Goal: Information Seeking & Learning: Learn about a topic

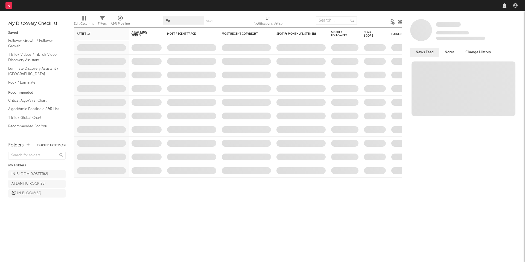
click at [434, 10] on nav "Dashboard Discovery Assistant Charts Leads" at bounding box center [262, 5] width 525 height 11
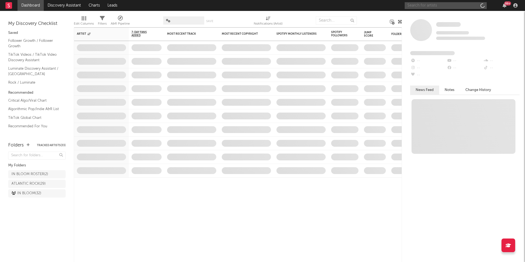
click at [435, 8] on input "text" at bounding box center [446, 5] width 82 height 7
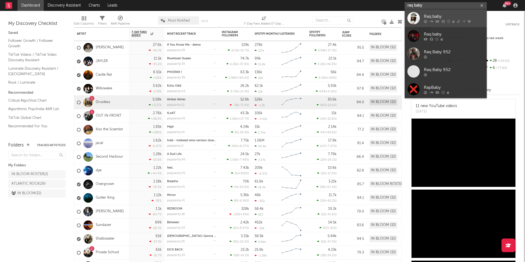
type input "raq baby"
click at [432, 18] on div "Raq baby" at bounding box center [454, 16] width 60 height 7
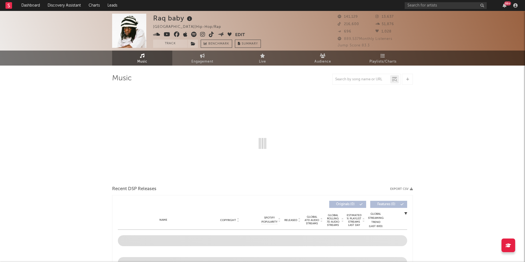
select select "6m"
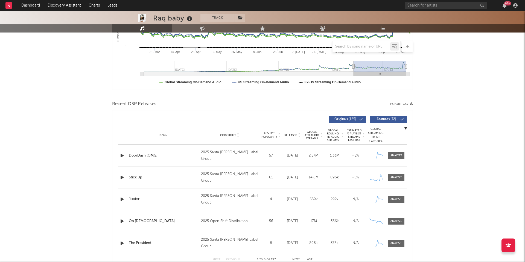
scroll to position [130, 0]
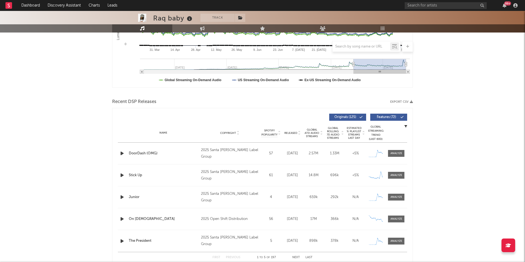
click at [334, 134] on span "Global Rolling 7D Audio Streams" at bounding box center [332, 133] width 15 height 13
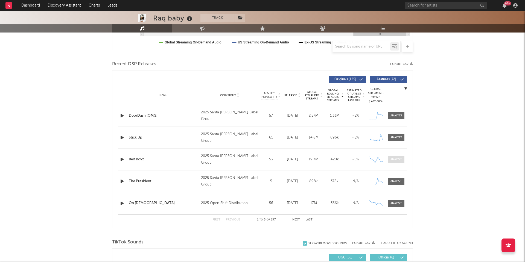
scroll to position [172, 0]
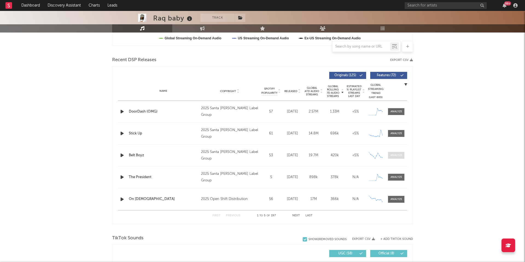
click at [397, 156] on div at bounding box center [397, 155] width 12 height 4
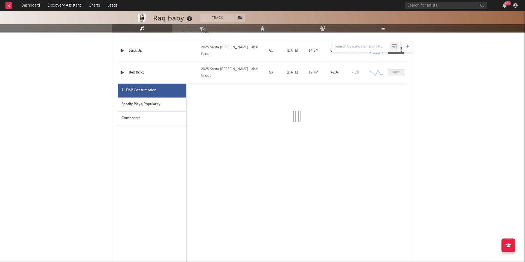
scroll to position [256, 0]
select select "6m"
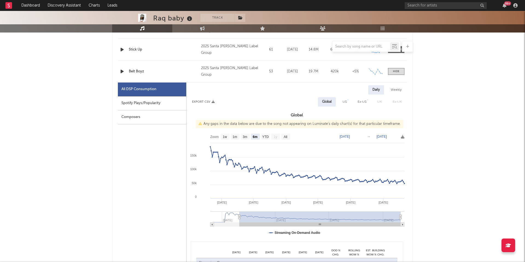
type input "[DATE]"
select select "All"
type input "[DATE]"
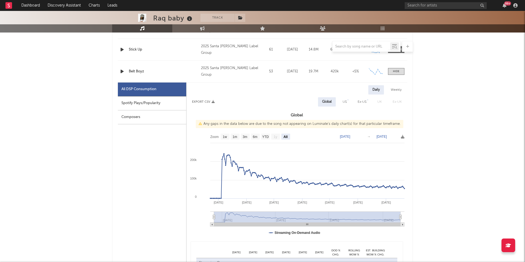
drag, startPoint x: 239, startPoint y: 217, endPoint x: 187, endPoint y: 218, distance: 51.7
click at [187, 218] on icon "Created with Highcharts 10.3.3 Apr '[DATE] Jun '[DATE] Aug '[DATE] Mar '[DATE] …" at bounding box center [297, 185] width 221 height 109
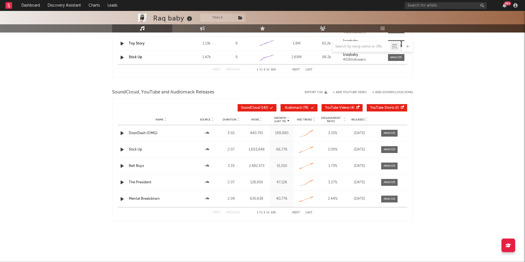
scroll to position [835, 0]
click at [255, 117] on div "Name Source Duration Views Growth (Last 7d) 60D Trend Engagement Ratio Released" at bounding box center [262, 119] width 289 height 11
click at [255, 120] on span "Views" at bounding box center [255, 119] width 8 height 3
drag, startPoint x: 248, startPoint y: 199, endPoint x: 264, endPoint y: 201, distance: 15.8
click at [264, 202] on div "2,482,573" at bounding box center [257, 198] width 24 height 5
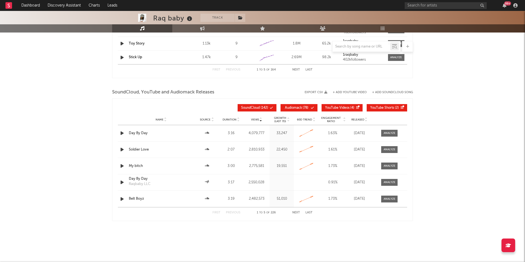
click at [348, 217] on div "First Previous 1 to 5 of 226 Next Last" at bounding box center [262, 212] width 289 height 11
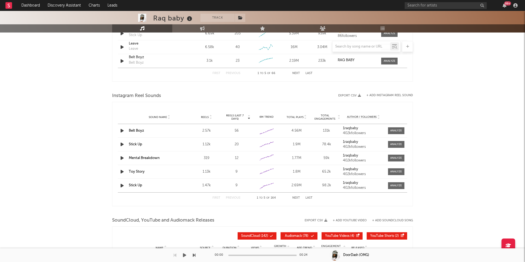
scroll to position [706, 0]
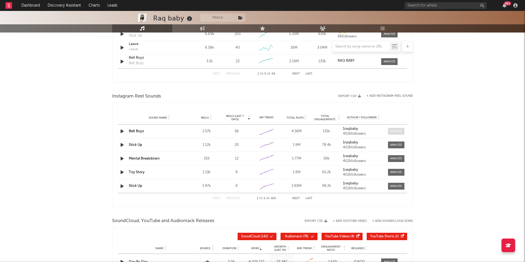
click at [398, 132] on div at bounding box center [396, 131] width 12 height 4
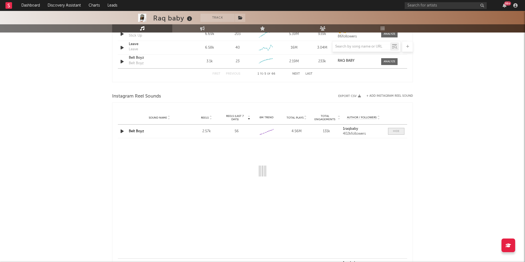
select select "1w"
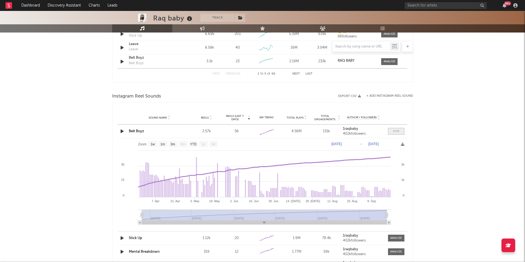
click at [398, 132] on div at bounding box center [396, 131] width 7 height 4
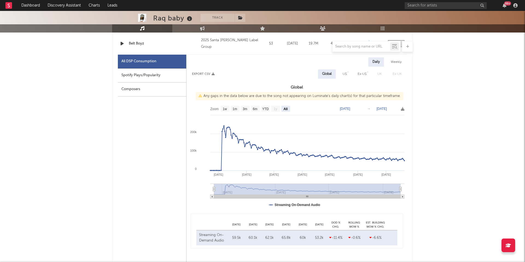
scroll to position [292, 0]
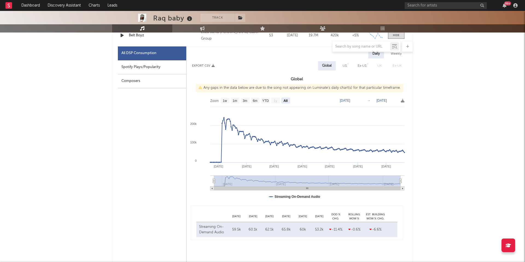
drag, startPoint x: 401, startPoint y: 181, endPoint x: 406, endPoint y: 181, distance: 4.6
click at [406, 181] on icon "Created with Highcharts 10.3.3 Apr '[DATE] Jun '[DATE] Aug '[DATE] Mar '[DATE] …" at bounding box center [297, 149] width 221 height 109
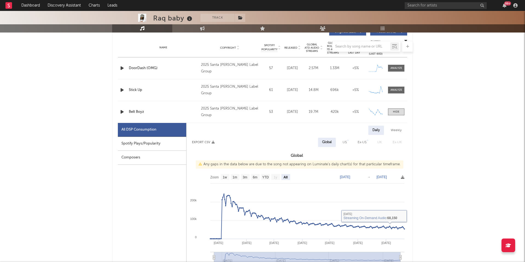
scroll to position [214, 0]
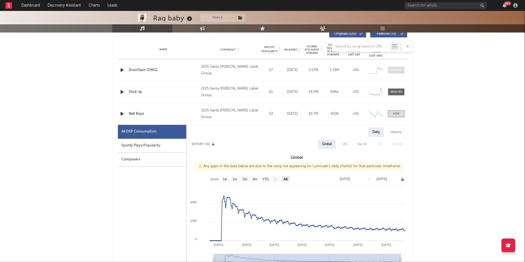
click at [396, 69] on div at bounding box center [397, 70] width 12 height 4
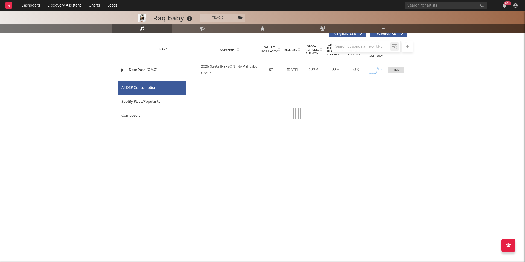
select select "1w"
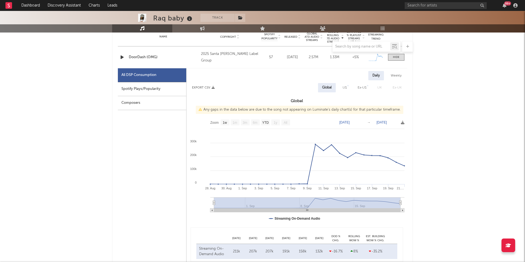
scroll to position [228, 0]
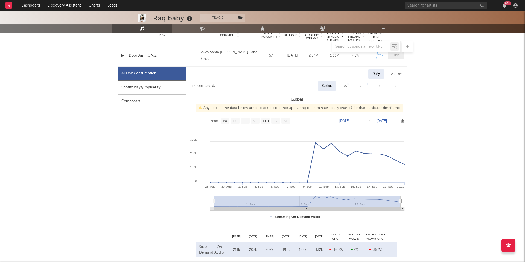
click at [397, 55] on div at bounding box center [396, 56] width 7 height 4
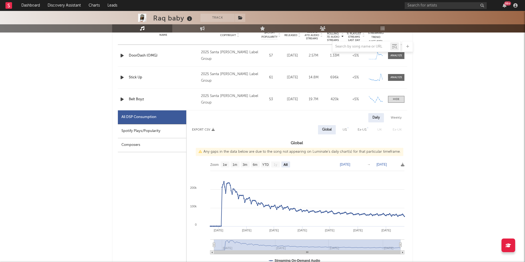
click at [397, 73] on div "Name Stick Up Copyright 2025 Santa [PERSON_NAME] Label Group Label Santa [PERSO…" at bounding box center [262, 78] width 289 height 22
click at [397, 78] on div at bounding box center [397, 77] width 12 height 4
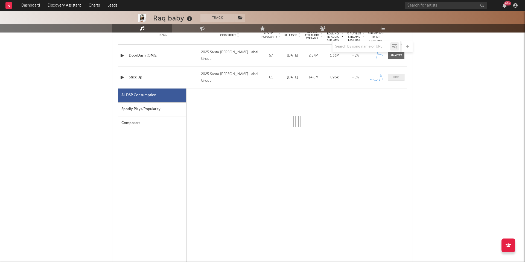
select select "1w"
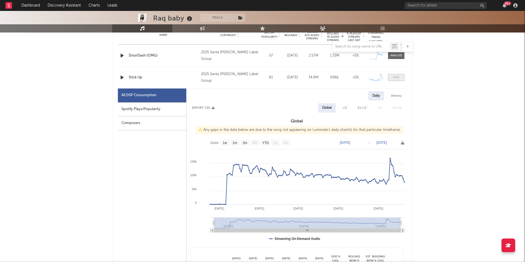
click at [397, 78] on div at bounding box center [396, 77] width 7 height 4
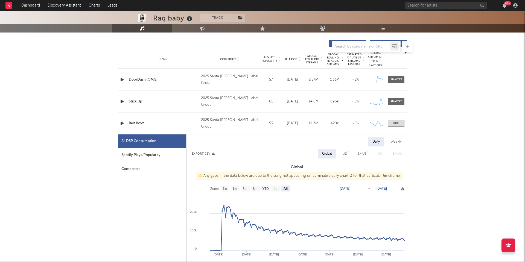
scroll to position [190, 0]
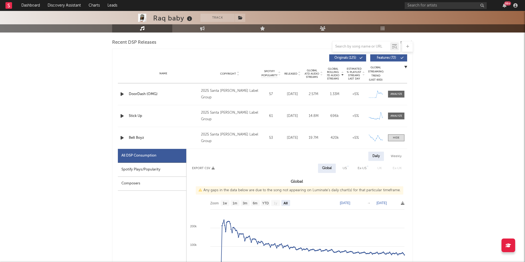
click at [317, 75] on span "Global ATD Audio Streams" at bounding box center [311, 74] width 15 height 10
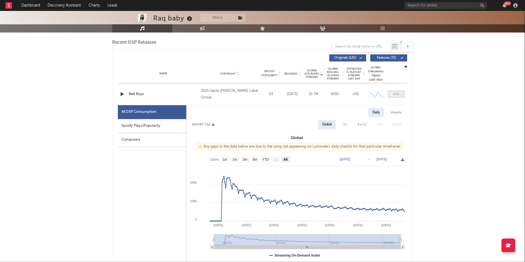
click at [393, 96] on div at bounding box center [396, 94] width 7 height 4
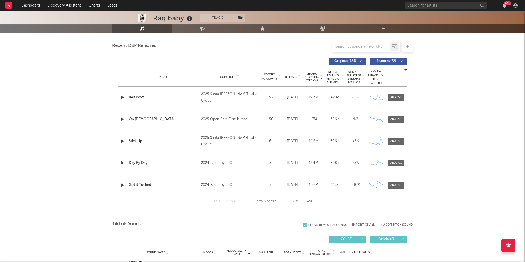
scroll to position [186, 0]
click at [397, 121] on div at bounding box center [397, 120] width 12 height 4
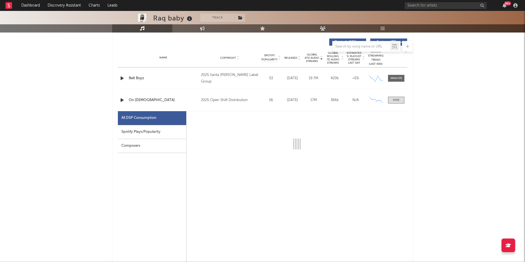
select select "6m"
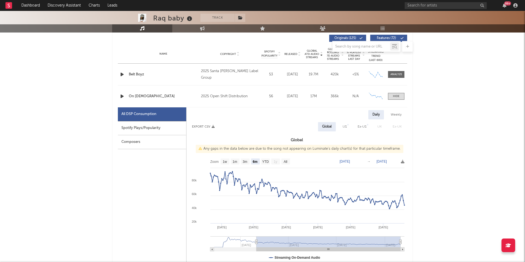
scroll to position [210, 0]
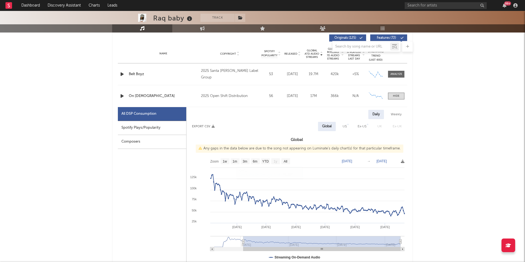
type input "[DATE]"
select select "All"
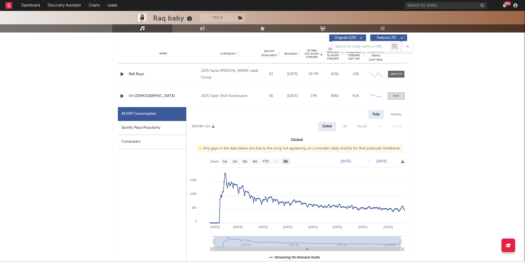
drag, startPoint x: 256, startPoint y: 241, endPoint x: 184, endPoint y: 241, distance: 71.4
click at [184, 241] on div "All DSP Consumption Spotify Plays/Popularity Composers Daily Weekly Export CSV …" at bounding box center [262, 237] width 289 height 260
click at [392, 97] on span at bounding box center [396, 96] width 16 height 7
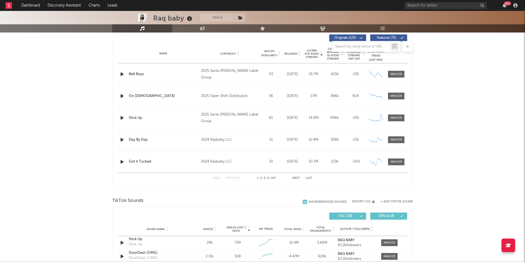
scroll to position [195, 0]
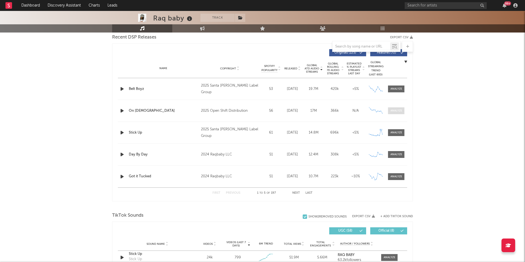
click at [393, 111] on div at bounding box center [397, 111] width 12 height 4
select select "6m"
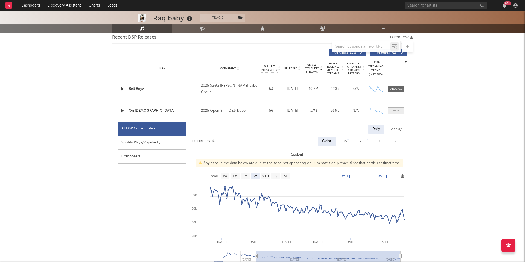
click at [392, 111] on span at bounding box center [396, 110] width 16 height 7
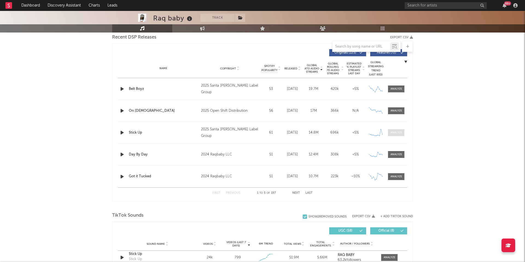
click at [396, 135] on span at bounding box center [396, 132] width 16 height 7
select select "1w"
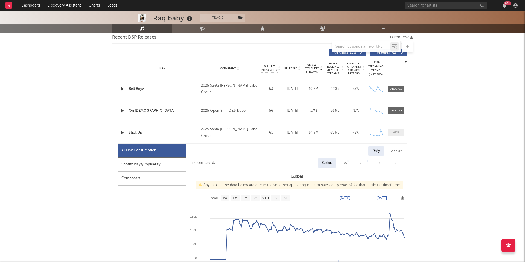
click at [396, 134] on div at bounding box center [396, 133] width 7 height 4
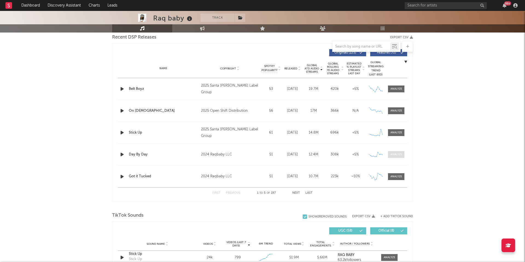
click at [396, 156] on div at bounding box center [397, 155] width 12 height 4
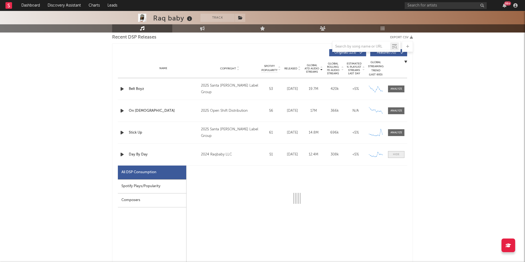
select select "6m"
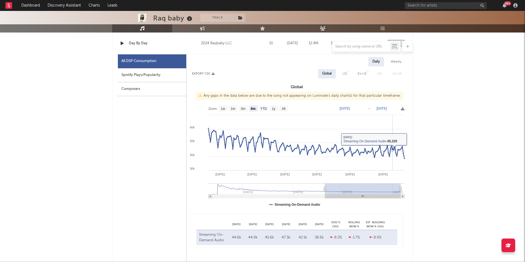
scroll to position [309, 0]
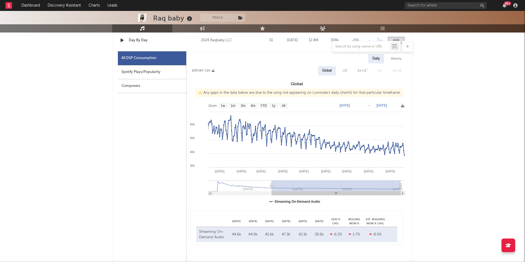
type input "[DATE]"
select select "All"
type input "[DATE]"
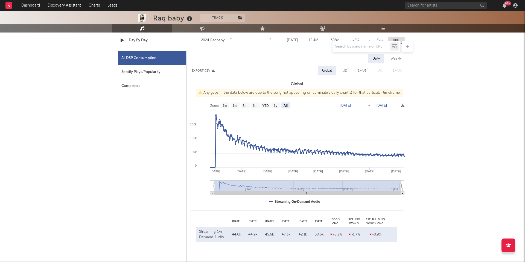
drag, startPoint x: 325, startPoint y: 185, endPoint x: 209, endPoint y: 183, distance: 115.7
click at [209, 183] on icon "Created with Highcharts 10.3.3 May '[DATE] Sep '[DATE] Jan '[DATE] Sep '[DATE] …" at bounding box center [297, 154] width 221 height 109
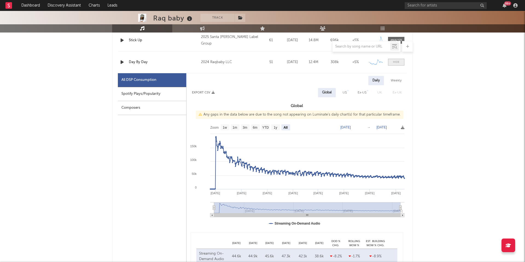
click at [393, 61] on span at bounding box center [396, 62] width 16 height 7
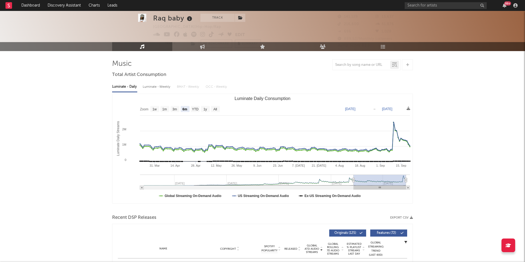
scroll to position [19, 0]
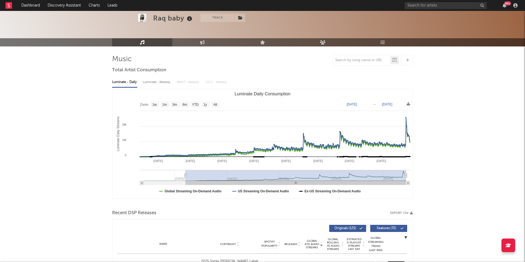
type input "[DATE]"
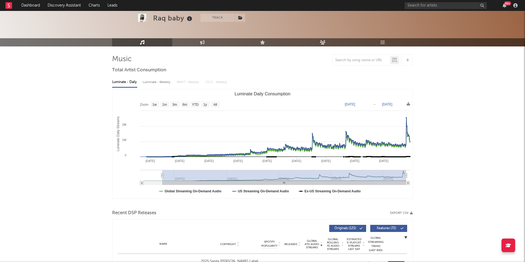
select select "All"
type input "[DATE]"
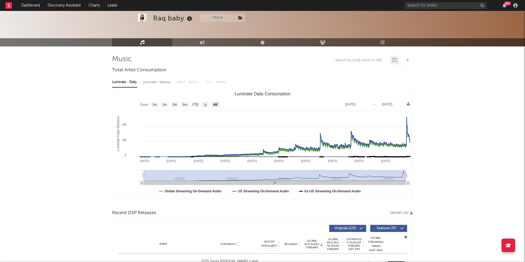
drag, startPoint x: 353, startPoint y: 176, endPoint x: 115, endPoint y: 170, distance: 238.0
click at [115, 170] on icon "Created with Highcharts 10.3.3 Luminate Daily Streams Luminate Daily Consumptio…" at bounding box center [262, 143] width 300 height 109
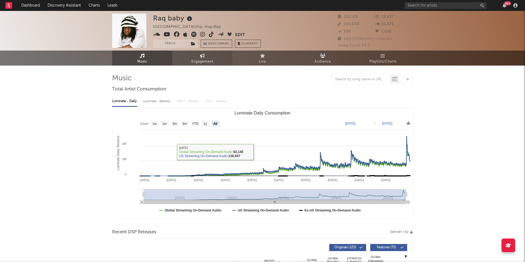
scroll to position [0, 0]
click at [203, 61] on span "Engagement" at bounding box center [202, 62] width 22 height 7
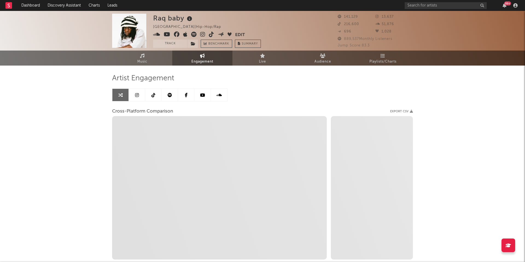
select select "1w"
select select "1m"
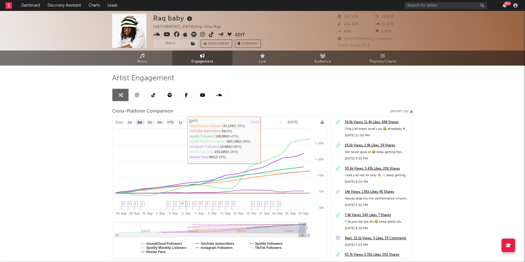
click at [201, 96] on icon at bounding box center [202, 95] width 5 height 4
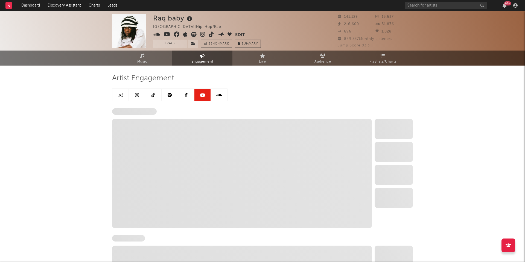
select select "6m"
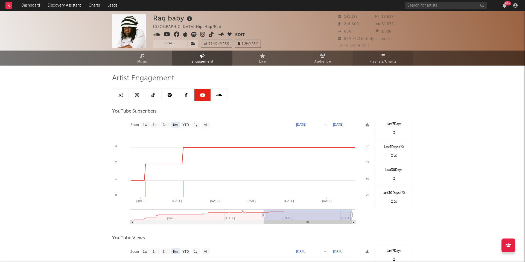
click at [372, 55] on link "Playlists/Charts" at bounding box center [383, 58] width 60 height 15
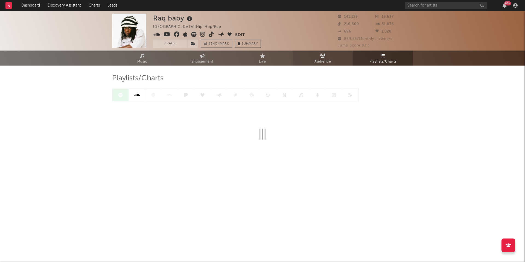
click at [334, 56] on link "Audience" at bounding box center [323, 58] width 60 height 15
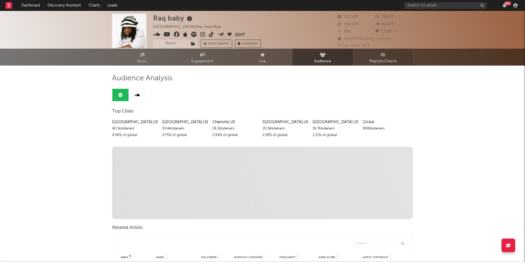
scroll to position [-1, 0]
click at [387, 54] on link "Playlists/Charts" at bounding box center [383, 57] width 60 height 17
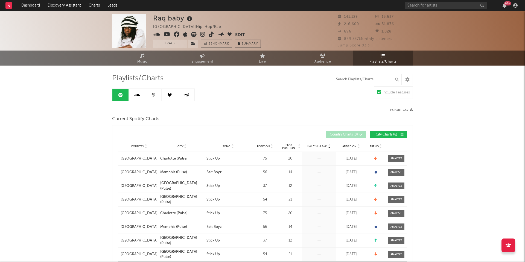
click at [378, 82] on input "text" at bounding box center [367, 79] width 68 height 11
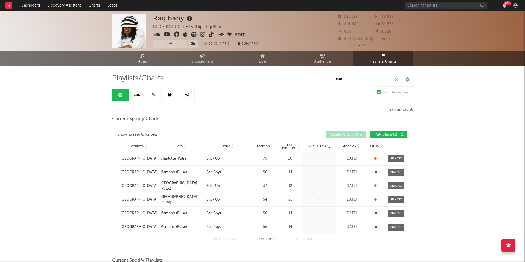
type input "belt"
click at [137, 94] on icon at bounding box center [136, 95] width 5 height 4
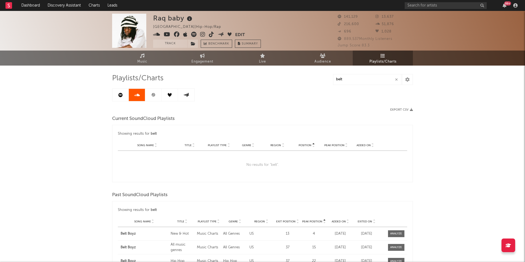
click at [185, 94] on icon at bounding box center [186, 95] width 6 height 4
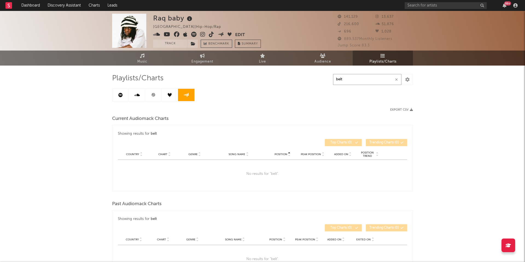
click at [401, 80] on input "belt" at bounding box center [367, 79] width 68 height 11
click at [397, 80] on icon "button" at bounding box center [396, 80] width 3 height 4
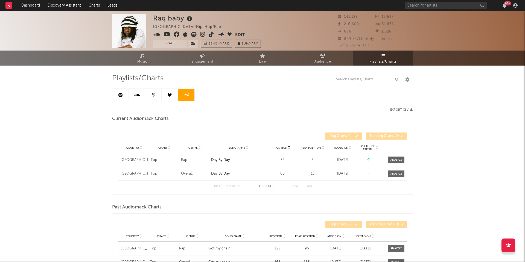
click at [167, 92] on link at bounding box center [170, 95] width 16 height 12
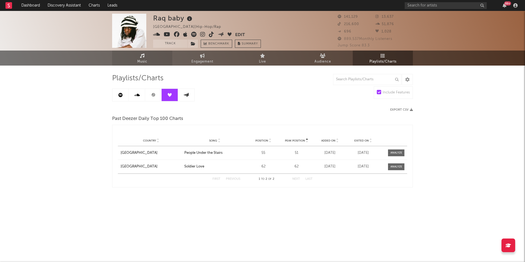
click at [139, 60] on span "Music" at bounding box center [142, 62] width 10 height 7
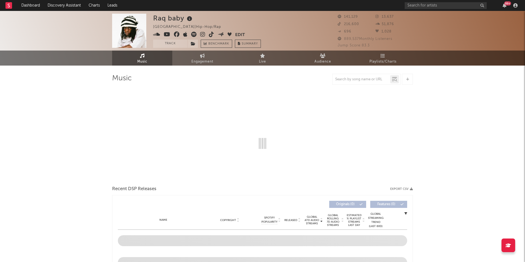
click at [353, 76] on div at bounding box center [362, 79] width 58 height 7
select select "6m"
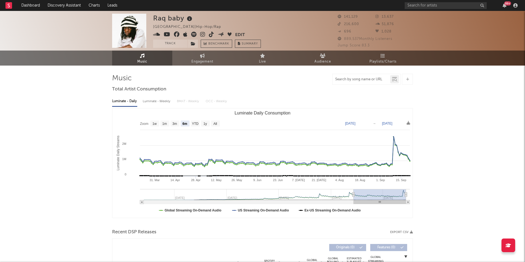
click at [353, 80] on input "text" at bounding box center [362, 79] width 58 height 4
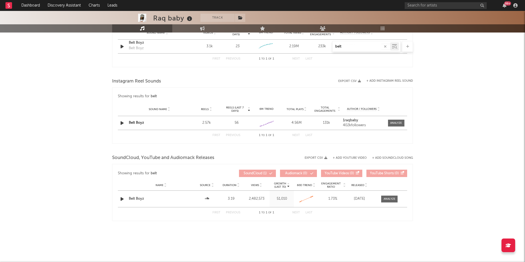
scroll to position [203, 0]
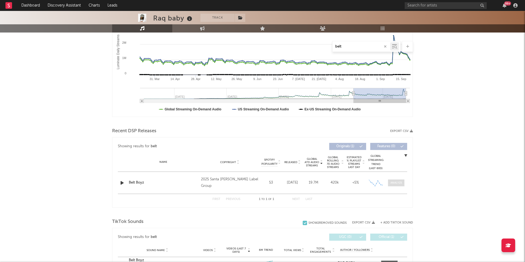
type input "belt"
click at [392, 180] on span at bounding box center [396, 183] width 16 height 7
select select "6m"
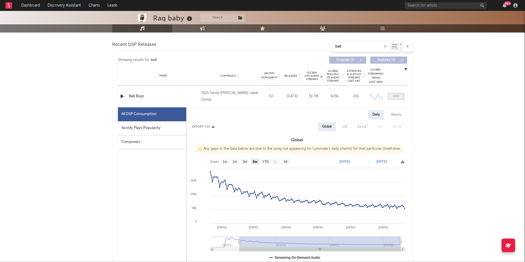
scroll to position [188, 0]
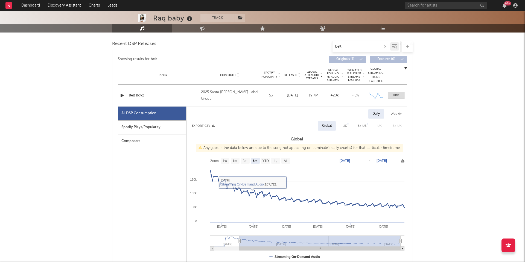
type input "[DATE]"
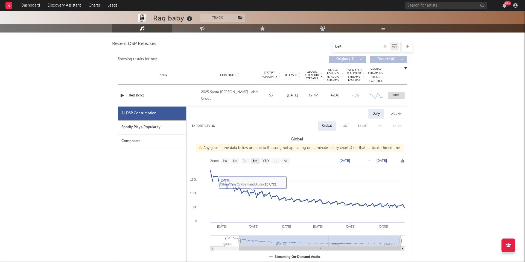
type input "[DATE]"
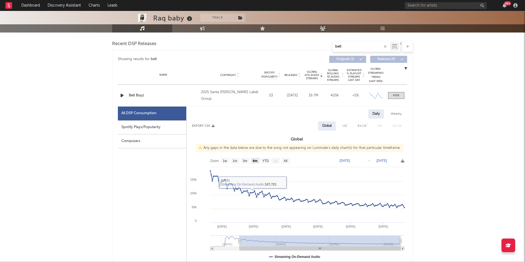
type input "[DATE]"
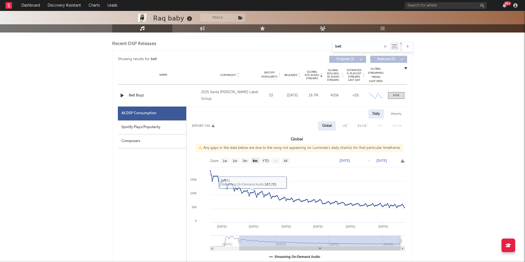
type input "[DATE]"
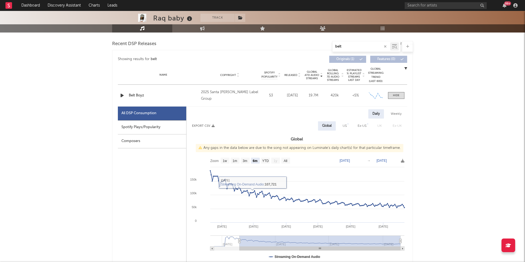
type input "[DATE]"
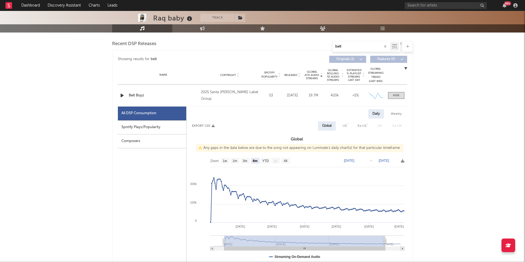
type input "[DATE]"
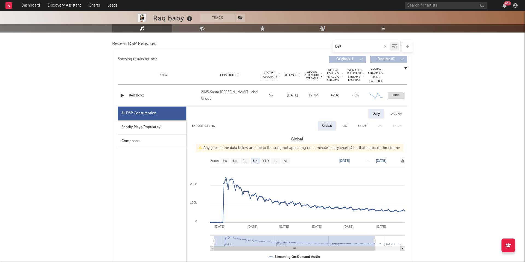
drag, startPoint x: 241, startPoint y: 242, endPoint x: 207, endPoint y: 232, distance: 35.7
click at [207, 232] on icon "Created with Highcharts 10.3.3 Apr '[DATE] Jun '[DATE] Aug '[DATE] Mar '[DATE] …" at bounding box center [297, 209] width 221 height 109
type input "[DATE]"
select select "All"
type input "[DATE]"
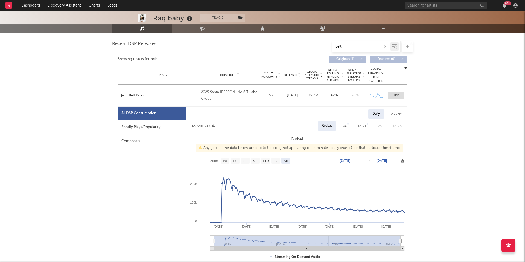
drag, startPoint x: 375, startPoint y: 241, endPoint x: 416, endPoint y: 235, distance: 41.5
click at [416, 235] on div "Raq baby Track [GEOGRAPHIC_DATA] | Hip-Hop/Rap Edit Track Benchmark Summary 141…" at bounding box center [262, 238] width 525 height 830
click at [478, 64] on div "Raq baby Track [GEOGRAPHIC_DATA] | Hip-Hop/Rap Edit Track Benchmark Summary 141…" at bounding box center [262, 238] width 525 height 830
click at [470, 104] on div "Raq baby Track [GEOGRAPHIC_DATA] | Hip-Hop/Rap Edit Track Benchmark Summary 141…" at bounding box center [262, 238] width 525 height 830
drag, startPoint x: 385, startPoint y: 82, endPoint x: 268, endPoint y: 56, distance: 119.8
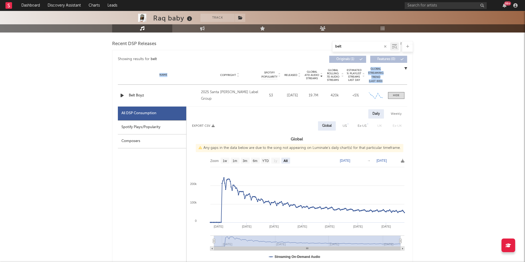
click at [269, 56] on div "Showing results for belt Global ATD Audio Streams Copyright Spotify Popularity …" at bounding box center [262, 215] width 289 height 325
click at [183, 67] on div "Name Copyright Label Album Names Composer Names 7 Day Spotify Plays Last Day Sp…" at bounding box center [262, 75] width 289 height 19
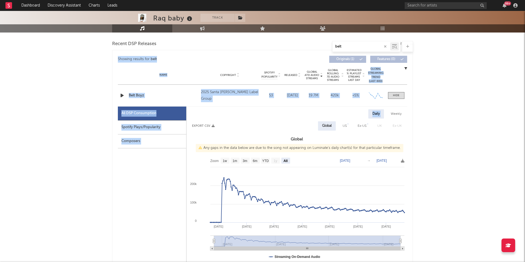
drag, startPoint x: 115, startPoint y: 59, endPoint x: 395, endPoint y: 107, distance: 283.6
click at [395, 107] on div "Showing results for belt Global ATD Audio Streams Copyright Spotify Popularity …" at bounding box center [262, 215] width 301 height 331
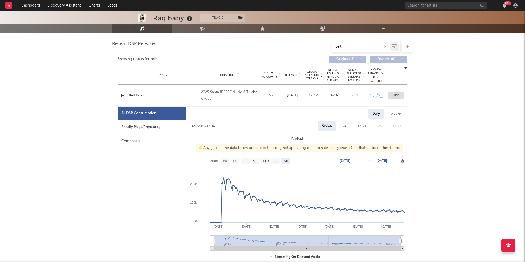
click at [411, 99] on div "Showing results for belt Global ATD Audio Streams Copyright Spotify Popularity …" at bounding box center [262, 215] width 301 height 331
drag, startPoint x: 409, startPoint y: 102, endPoint x: 198, endPoint y: 54, distance: 216.6
click at [198, 54] on div "Showing results for belt Global ATD Audio Streams Copyright Spotify Popularity …" at bounding box center [262, 215] width 301 height 331
click at [112, 43] on div "belt" at bounding box center [262, 46] width 301 height 11
click at [416, 103] on div "Raq baby Track [GEOGRAPHIC_DATA] | Hip-Hop/Rap Edit Track Benchmark Summary 141…" at bounding box center [262, 238] width 525 height 830
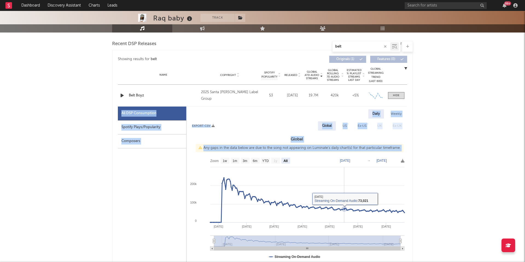
drag, startPoint x: 414, startPoint y: 104, endPoint x: 345, endPoint y: 216, distance: 132.0
click at [345, 217] on div "Raq baby Track [GEOGRAPHIC_DATA] | Hip-Hop/Rap Edit Track Benchmark Summary 141…" at bounding box center [262, 238] width 525 height 830
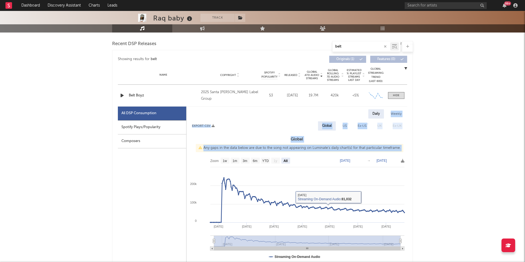
drag, startPoint x: 426, startPoint y: 221, endPoint x: 267, endPoint y: 118, distance: 189.4
click at [267, 118] on div "Raq baby Track [GEOGRAPHIC_DATA] | Hip-Hop/Rap Edit Track Benchmark Summary 141…" at bounding box center [262, 238] width 525 height 830
click at [267, 118] on div "Daily Weekly" at bounding box center [297, 113] width 221 height 9
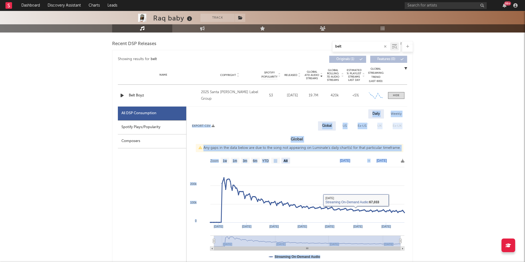
drag, startPoint x: 194, startPoint y: 111, endPoint x: 397, endPoint y: 238, distance: 238.9
click at [396, 238] on div "Daily Weekly Export CSV Global US Ex-US [GEOGRAPHIC_DATA] Ex-UK Global Any gaps…" at bounding box center [297, 204] width 221 height 191
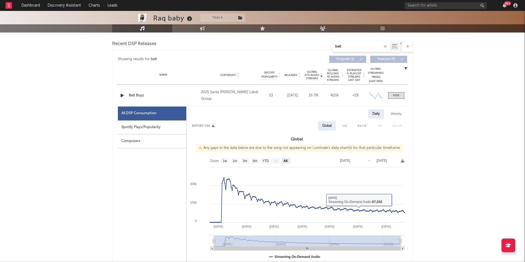
click at [423, 240] on div "Raq baby Track [GEOGRAPHIC_DATA] | Hip-Hop/Rap Edit Track Benchmark Summary 141…" at bounding box center [262, 238] width 525 height 830
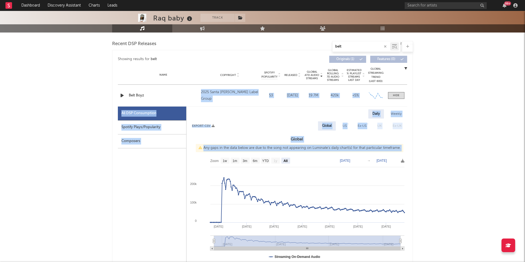
drag, startPoint x: 412, startPoint y: 240, endPoint x: 200, endPoint y: 91, distance: 259.3
click at [200, 91] on div "Showing results for belt Global ATD Audio Streams Copyright Spotify Popularity …" at bounding box center [262, 215] width 301 height 331
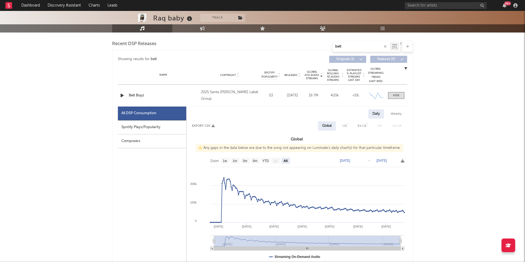
click at [200, 64] on div "Showing results for belt Global ATD Audio Streams Copyright Spotify Popularity …" at bounding box center [262, 59] width 289 height 13
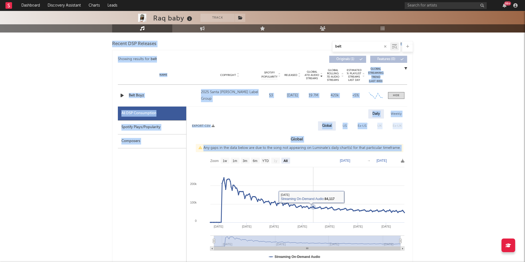
drag, startPoint x: 112, startPoint y: 40, endPoint x: 315, endPoint y: 200, distance: 259.3
click at [315, 200] on div "Raq baby Track [GEOGRAPHIC_DATA] | Hip-Hop/Rap Edit Track Benchmark Summary 141…" at bounding box center [262, 238] width 525 height 830
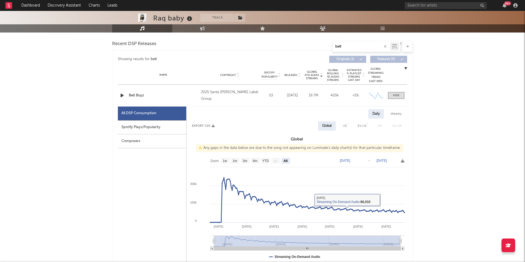
click at [444, 247] on div "Raq baby Track [GEOGRAPHIC_DATA] | Hip-Hop/Rap Edit Track Benchmark Summary 141…" at bounding box center [262, 238] width 525 height 830
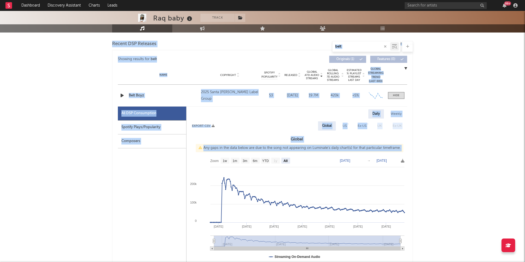
drag, startPoint x: 418, startPoint y: 234, endPoint x: 139, endPoint y: 45, distance: 337.3
click at [133, 45] on div "Raq baby Track [GEOGRAPHIC_DATA] | Hip-Hop/Rap Edit Track Benchmark Summary 141…" at bounding box center [262, 238] width 525 height 830
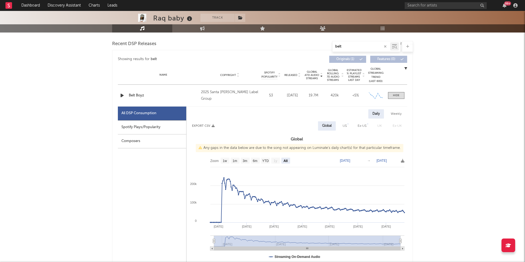
click at [116, 40] on div "Recent DSP Releases" at bounding box center [134, 43] width 44 height 9
click at [115, 43] on div "belt" at bounding box center [262, 46] width 301 height 11
click at [119, 47] on div "belt" at bounding box center [262, 46] width 301 height 11
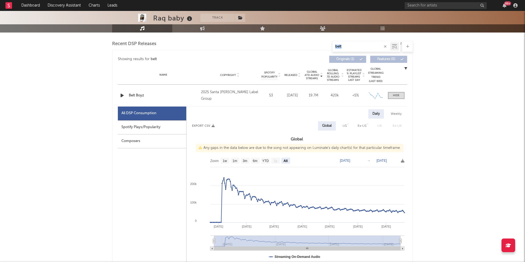
click at [119, 47] on div "belt" at bounding box center [262, 46] width 301 height 11
click at [111, 44] on div "Raq baby Track [GEOGRAPHIC_DATA] | Hip-Hop/Rap Edit Track Benchmark Summary 141…" at bounding box center [262, 238] width 525 height 830
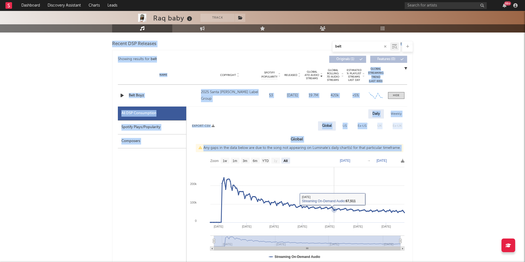
drag, startPoint x: 111, startPoint y: 44, endPoint x: 339, endPoint y: 209, distance: 280.8
click at [339, 209] on div "Raq baby Track [GEOGRAPHIC_DATA] | Hip-Hop/Rap Edit Track Benchmark Summary 141…" at bounding box center [262, 238] width 525 height 830
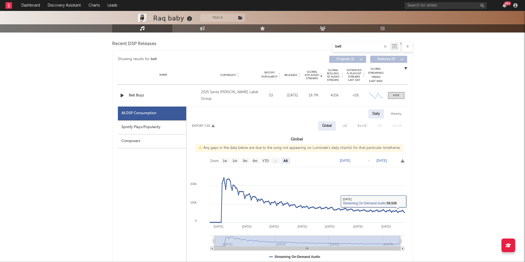
click at [427, 226] on div "Raq baby Track [GEOGRAPHIC_DATA] | Hip-Hop/Rap Edit Track Benchmark Summary 141…" at bounding box center [262, 238] width 525 height 830
